Goal: Find specific page/section: Find specific page/section

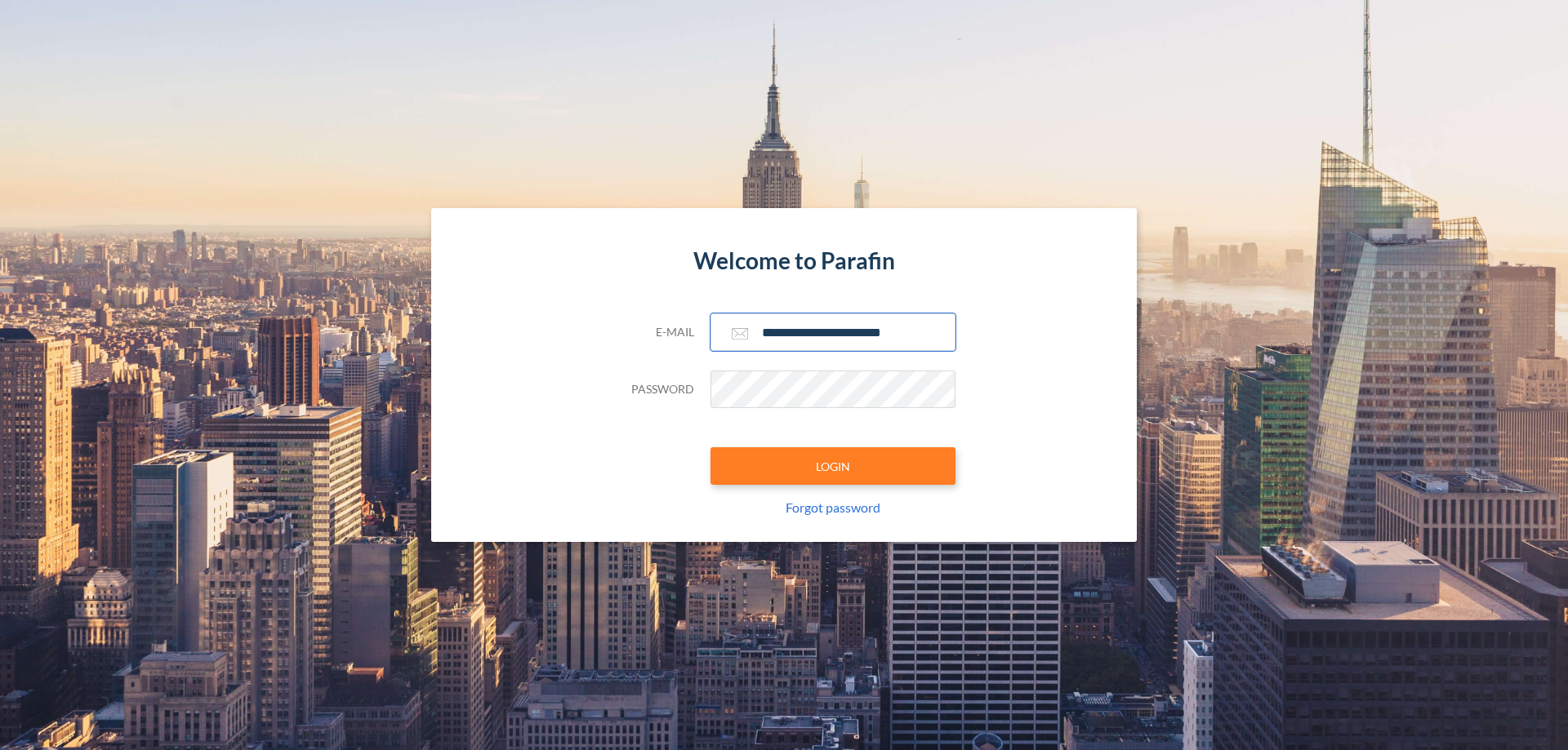
type input "**********"
click at [833, 466] on button "LOGIN" at bounding box center [833, 466] width 245 height 38
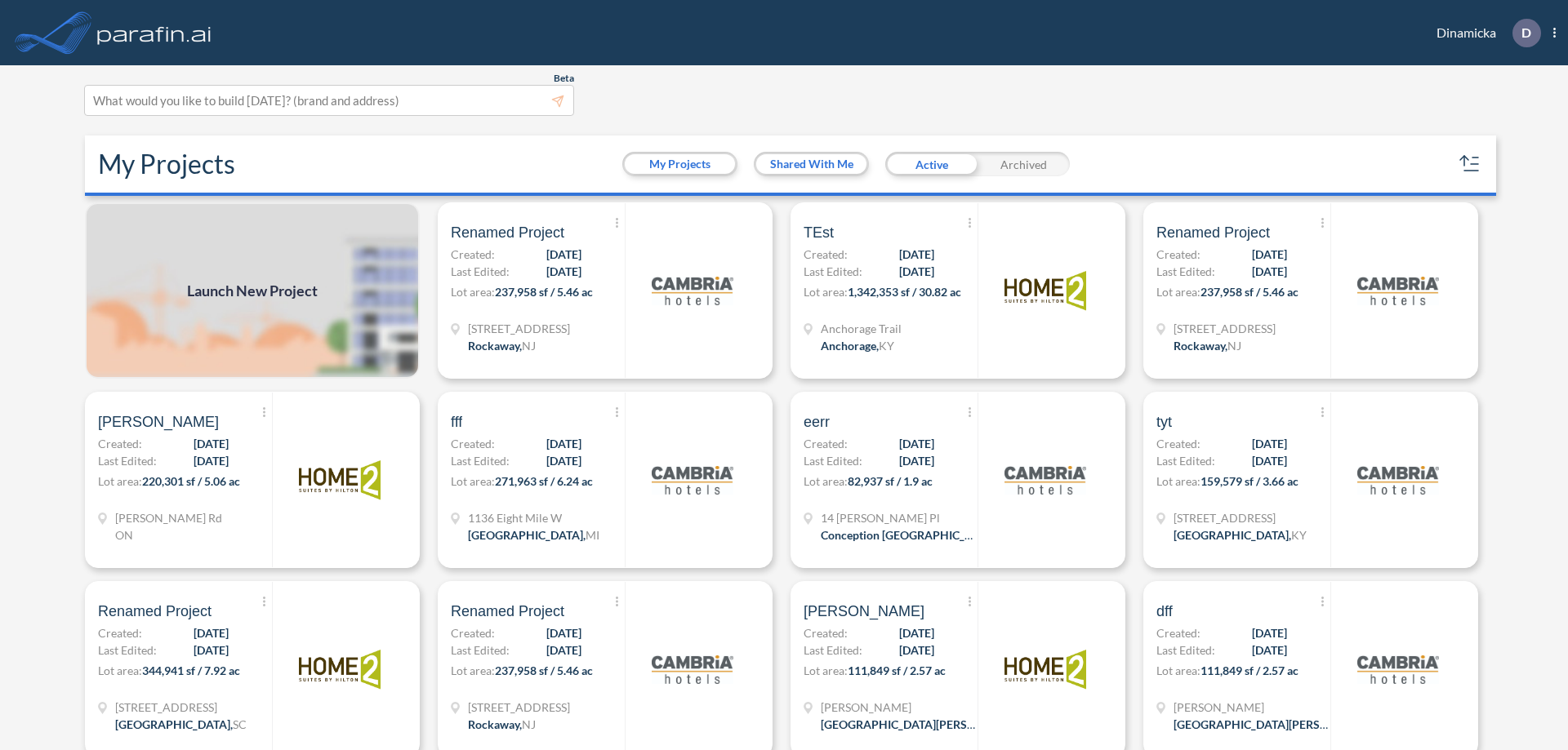
scroll to position [4, 0]
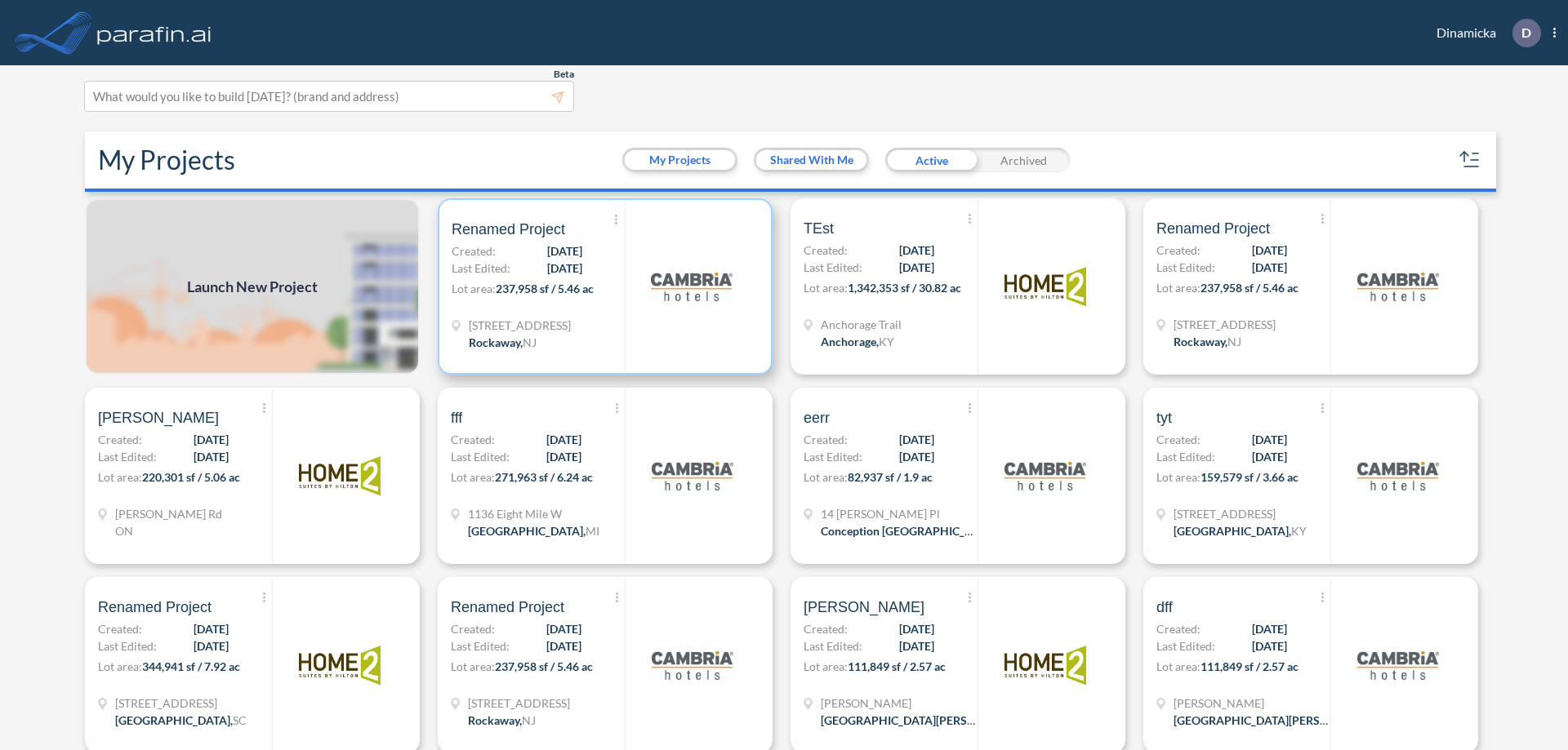
click at [602, 286] on p "Lot area: 237,958 sf / 5.46 ac" at bounding box center [538, 292] width 173 height 24
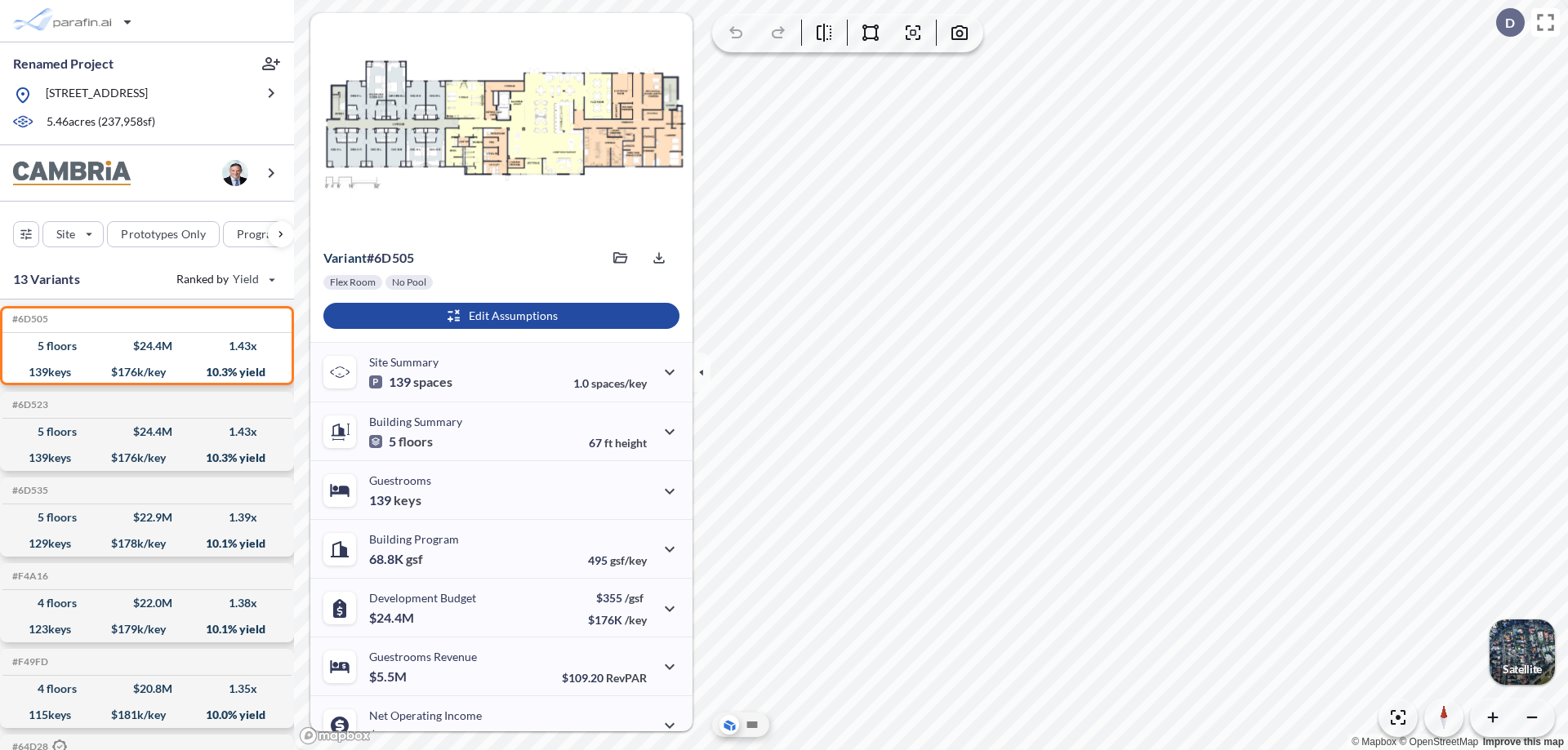
scroll to position [83, 0]
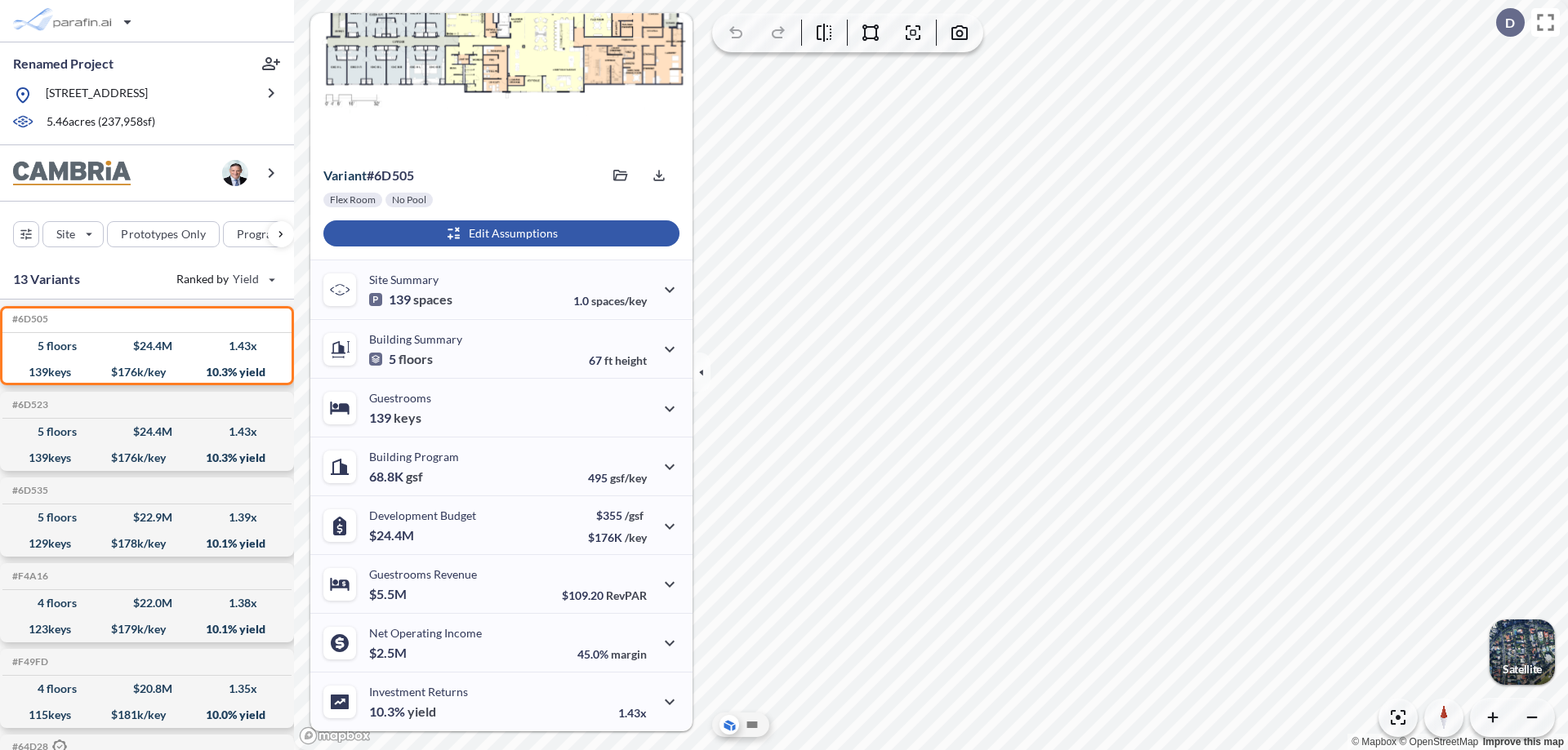
click at [499, 233] on div "button" at bounding box center [502, 233] width 356 height 26
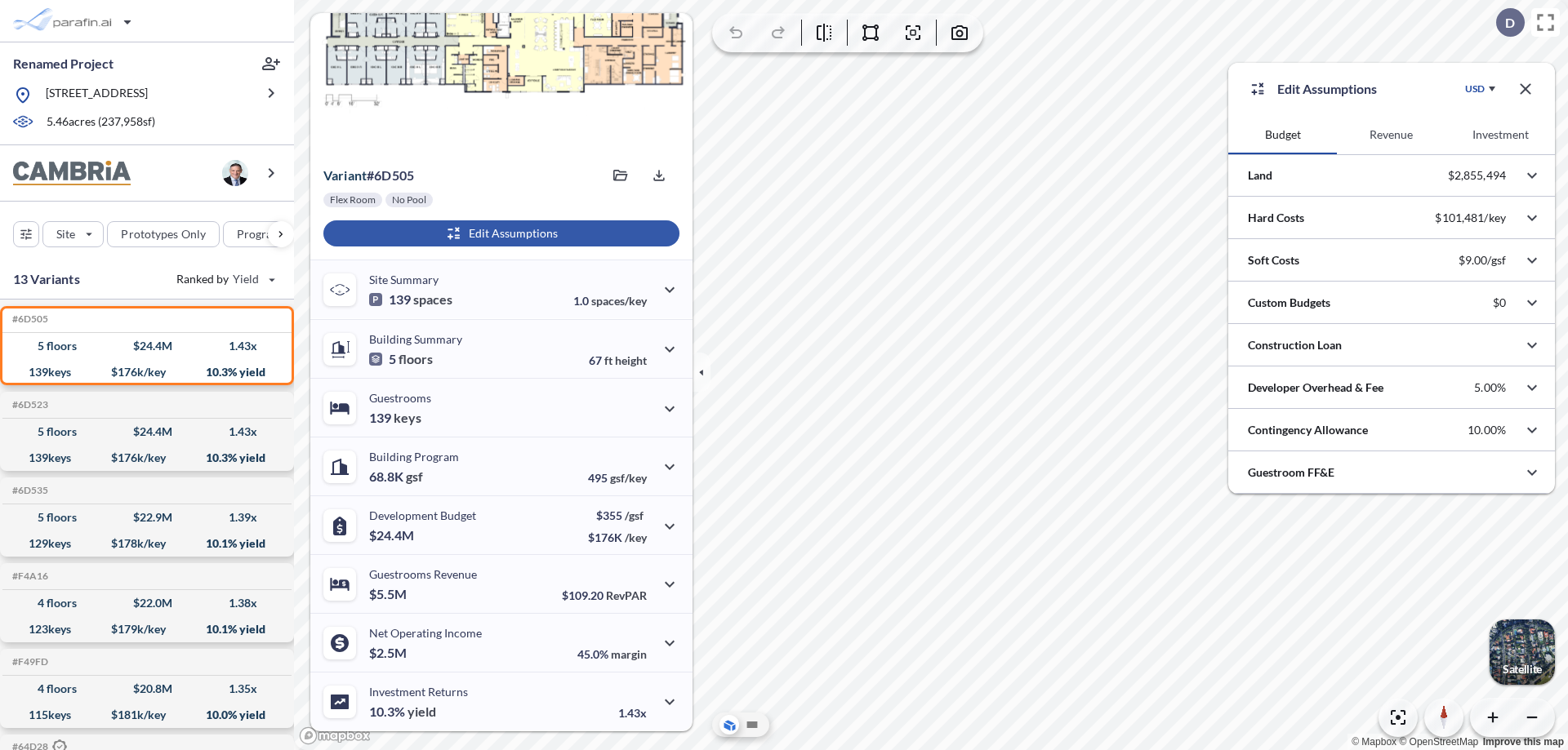
click at [1391, 135] on button "Revenue" at bounding box center [1391, 135] width 108 height 40
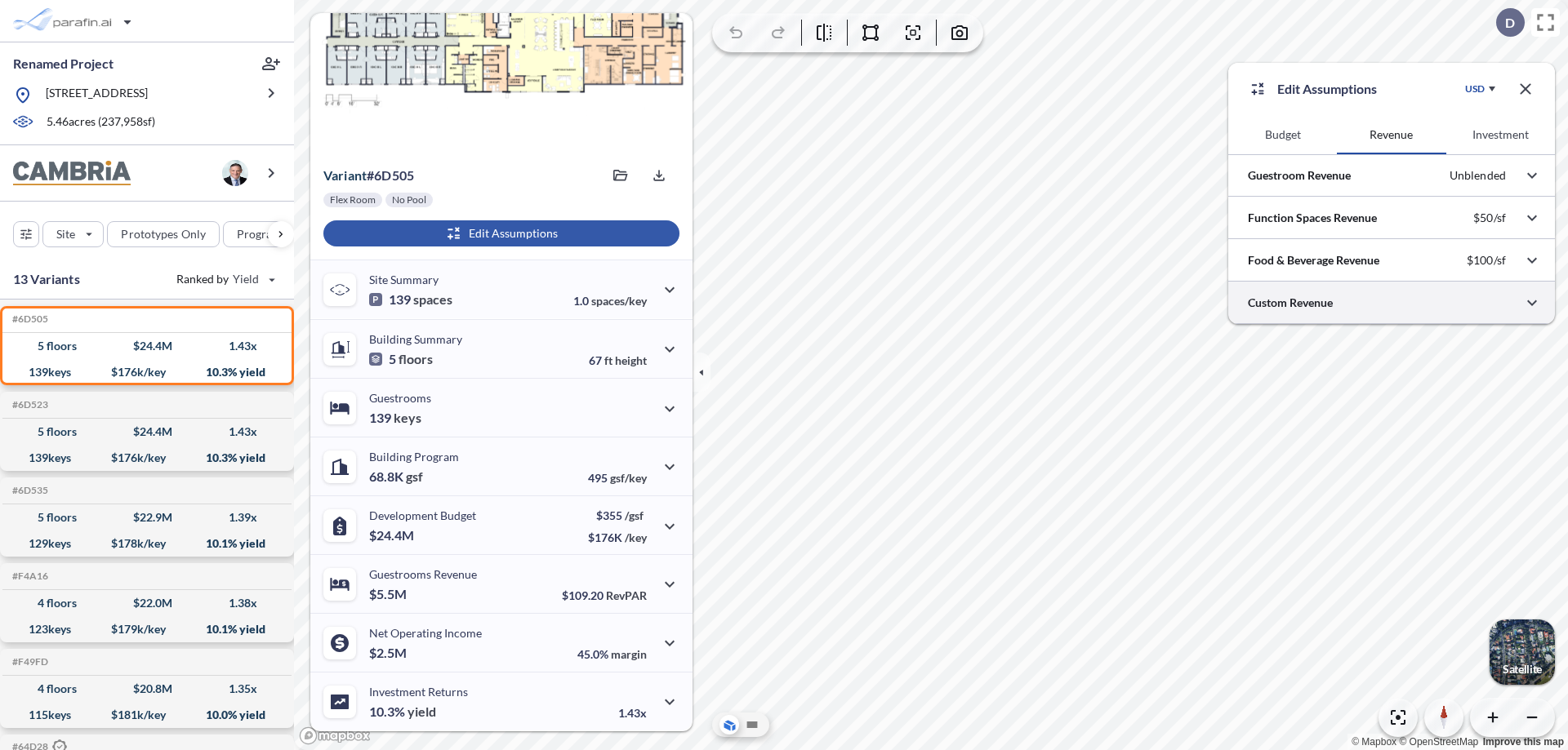
click at [1392, 303] on div at bounding box center [1392, 302] width 327 height 41
